Goal: Task Accomplishment & Management: Complete application form

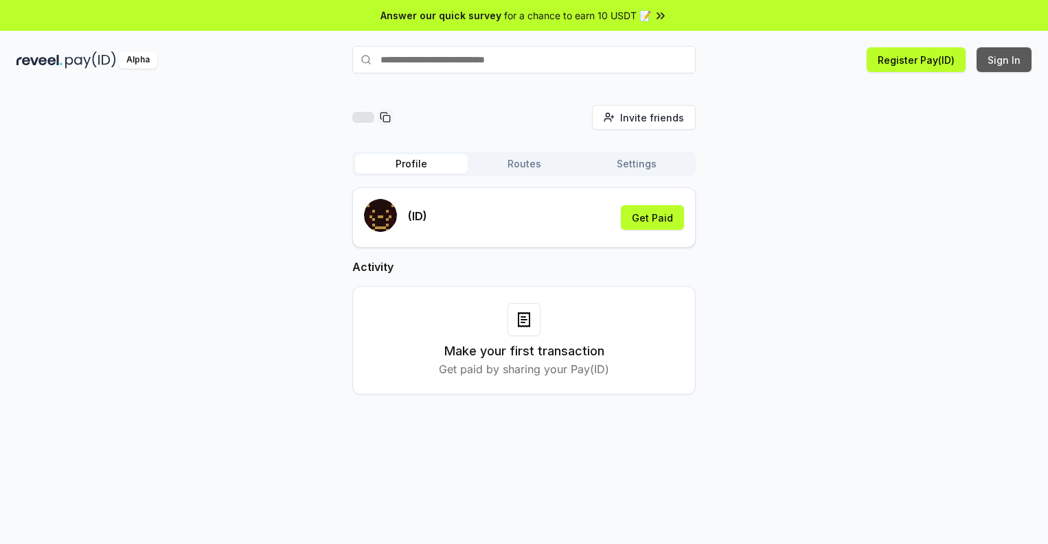
click at [1004, 60] on button "Sign In" at bounding box center [1003, 59] width 55 height 25
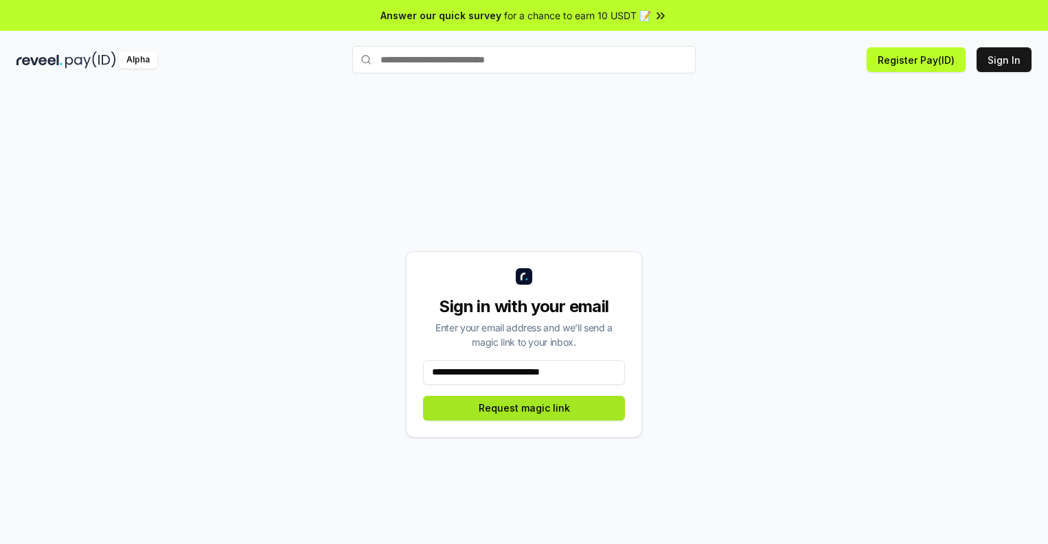
type input "**********"
click at [524, 408] on button "Request magic link" at bounding box center [524, 408] width 202 height 25
